Goal: Check status: Check status

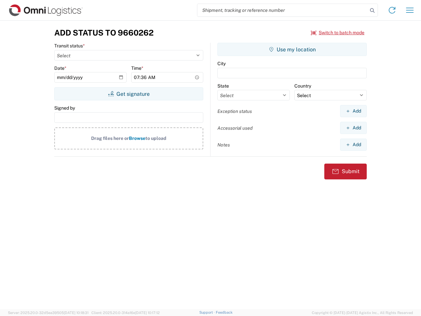
click at [283, 10] on input "search" at bounding box center [282, 10] width 170 height 12
click at [372, 11] on icon at bounding box center [372, 10] width 9 height 9
click at [392, 10] on icon at bounding box center [392, 10] width 11 height 11
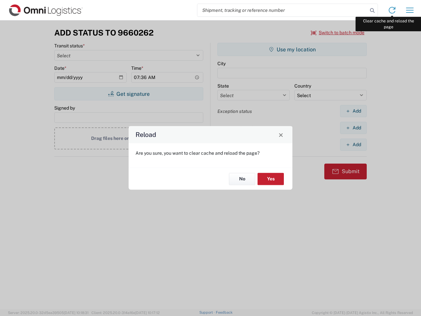
click at [410, 10] on div "Reload Are you sure, you want to clear cache and reload the page? No Yes" at bounding box center [210, 158] width 421 height 316
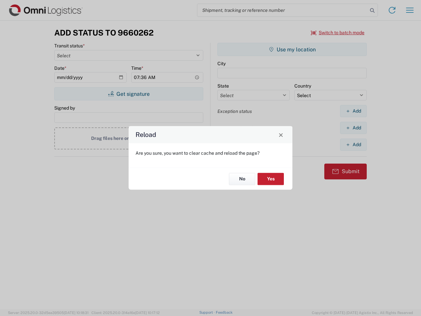
click at [338, 33] on div "Reload Are you sure, you want to clear cache and reload the page? No Yes" at bounding box center [210, 158] width 421 height 316
click at [129, 94] on div "Reload Are you sure, you want to clear cache and reload the page? No Yes" at bounding box center [210, 158] width 421 height 316
click at [292, 49] on div "Reload Are you sure, you want to clear cache and reload the page? No Yes" at bounding box center [210, 158] width 421 height 316
click at [353, 111] on div "Reload Are you sure, you want to clear cache and reload the page? No Yes" at bounding box center [210, 158] width 421 height 316
click at [353, 128] on div "Reload Are you sure, you want to clear cache and reload the page? No Yes" at bounding box center [210, 158] width 421 height 316
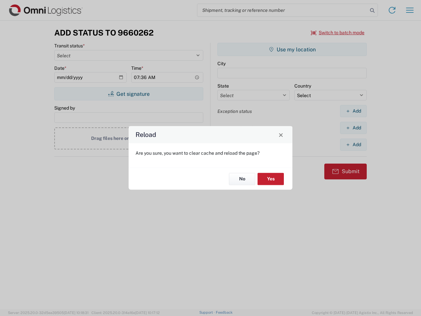
click at [353, 144] on div "Reload Are you sure, you want to clear cache and reload the page? No Yes" at bounding box center [210, 158] width 421 height 316
